Goal: Communication & Community: Ask a question

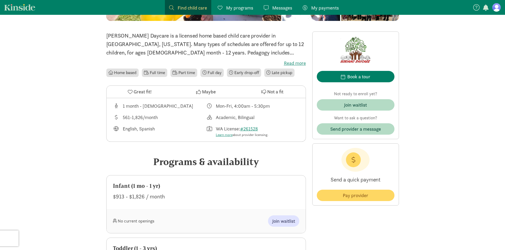
scroll to position [106, 0]
click at [339, 127] on span "Send provider a message" at bounding box center [355, 128] width 51 height 7
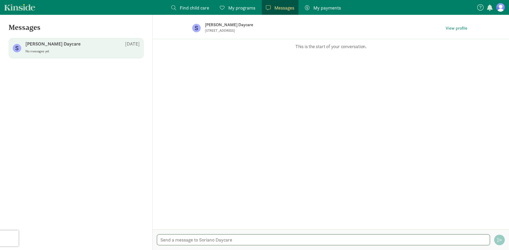
click at [236, 240] on textarea at bounding box center [323, 240] width 333 height 11
type textarea "Hola ! Estan acceptando nuevos ninos ahorita ?"
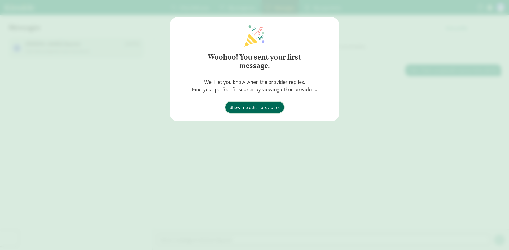
click at [267, 108] on span "Show me other providers" at bounding box center [254, 107] width 50 height 7
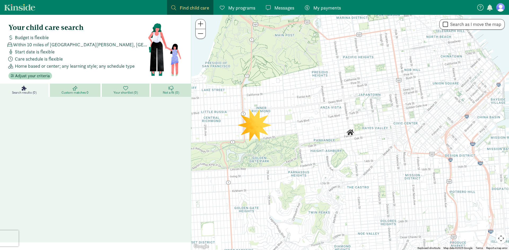
click at [273, 8] on div "Messages Messages" at bounding box center [280, 7] width 28 height 7
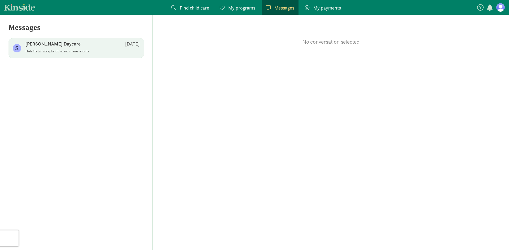
click at [35, 49] on div "Soriano Daycare Aug 13" at bounding box center [82, 45] width 114 height 8
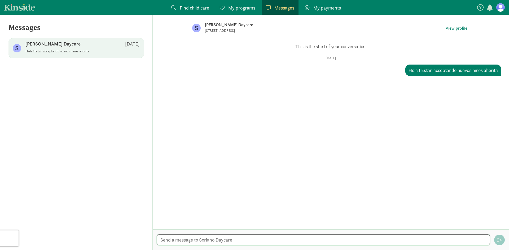
click at [233, 237] on textarea at bounding box center [323, 240] width 333 height 11
type textarea "S"
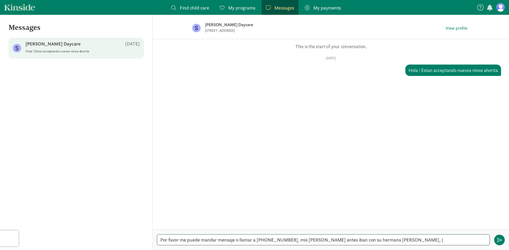
type textarea "Por favor me puede mandar mensaje o llamar a 509-492-9550, mis ninos antes iban…"
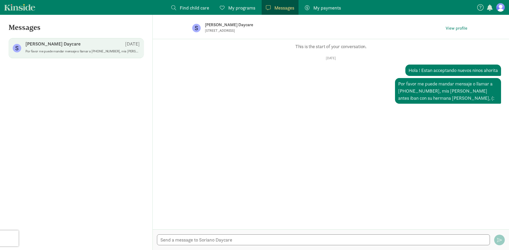
click at [498, 11] on figure at bounding box center [500, 7] width 8 height 8
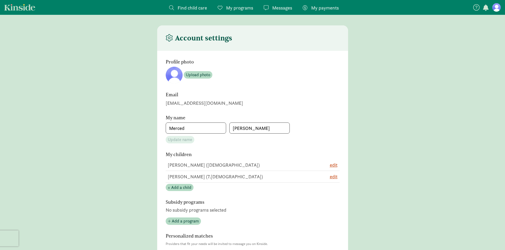
click at [282, 9] on span "Messages" at bounding box center [282, 7] width 20 height 7
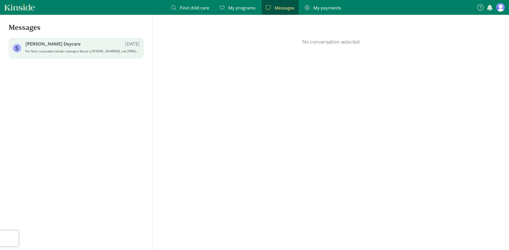
click at [105, 51] on p "Por favor me puede mandar mensaje o llamar a 509-492-9550, mis ninos antes iban…" at bounding box center [82, 51] width 114 height 4
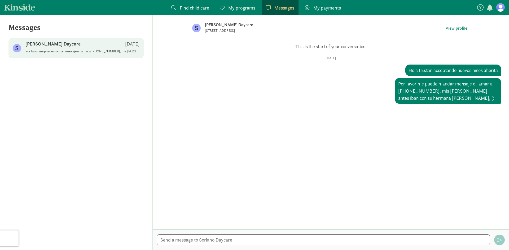
click at [503, 10] on figure at bounding box center [500, 7] width 8 height 8
